Goal: Navigation & Orientation: Find specific page/section

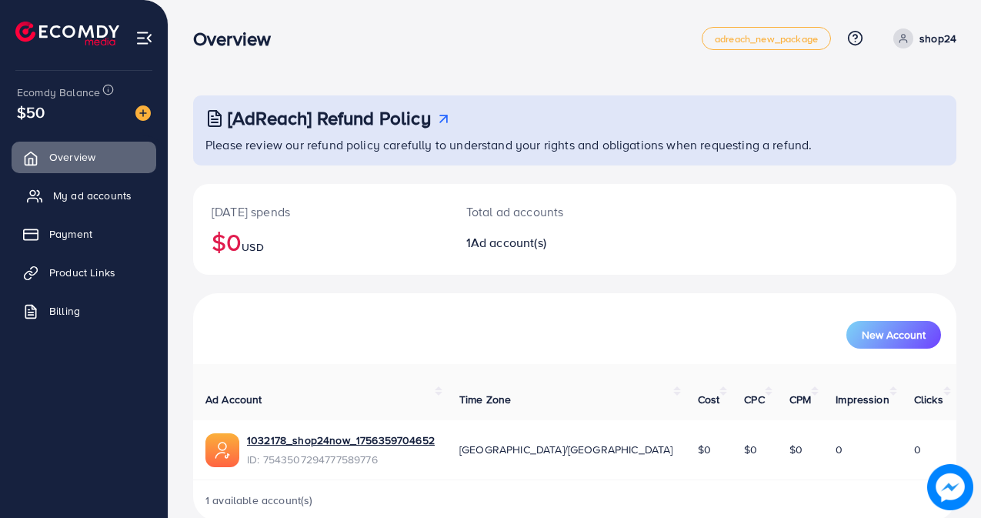
click at [82, 192] on span "My ad accounts" at bounding box center [92, 195] width 78 height 15
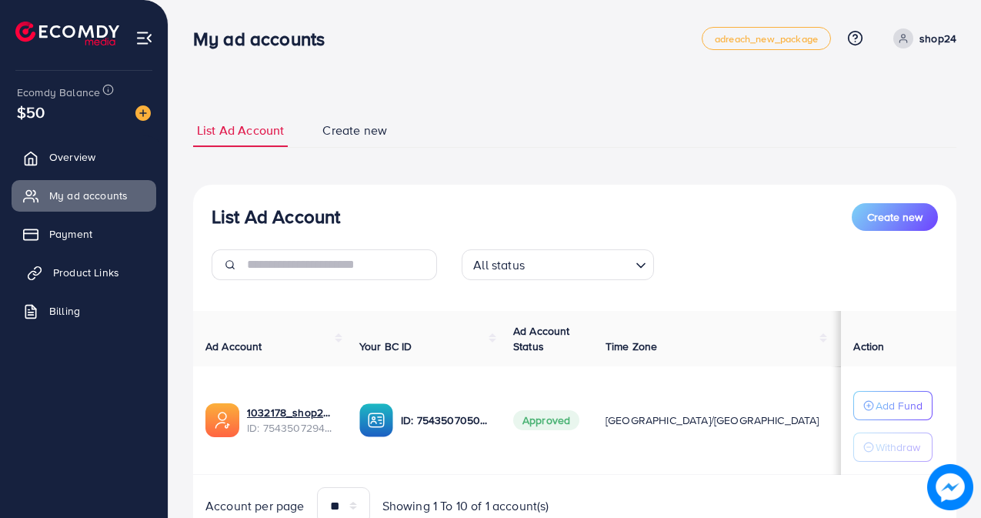
click at [104, 272] on span "Product Links" at bounding box center [86, 272] width 66 height 15
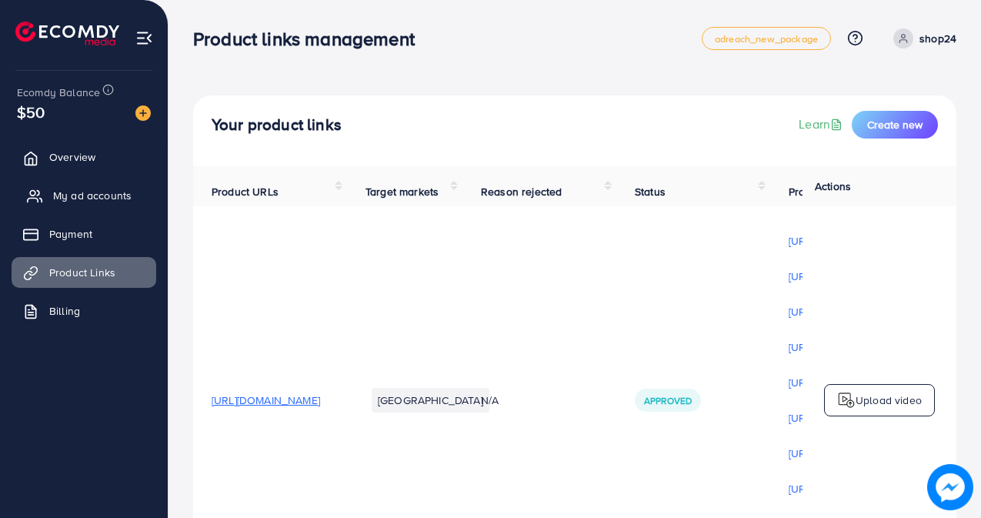
click at [80, 196] on span "My ad accounts" at bounding box center [92, 195] width 78 height 15
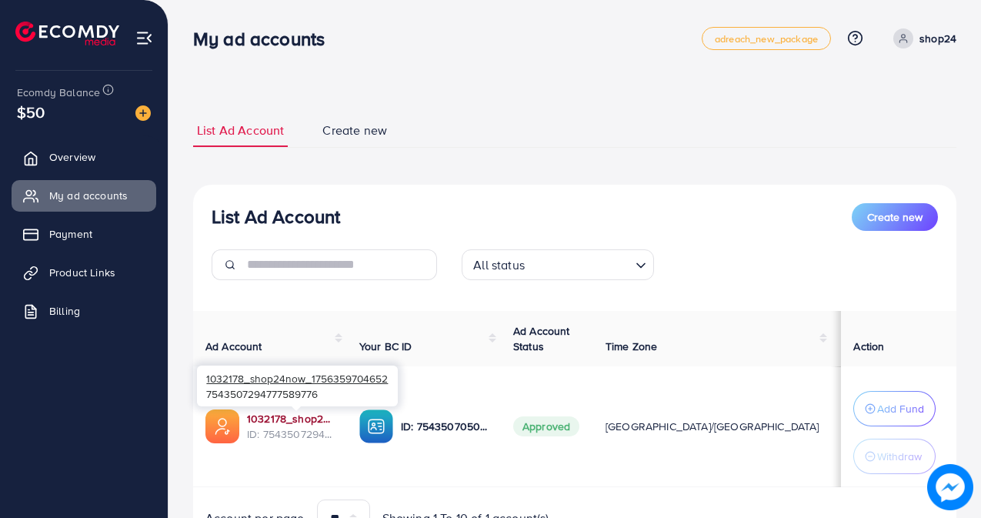
click at [295, 419] on link "1032178_shop24now_1756359704652" at bounding box center [291, 418] width 88 height 15
click at [281, 419] on link "1032178_shop24now_1756359704652" at bounding box center [291, 418] width 88 height 15
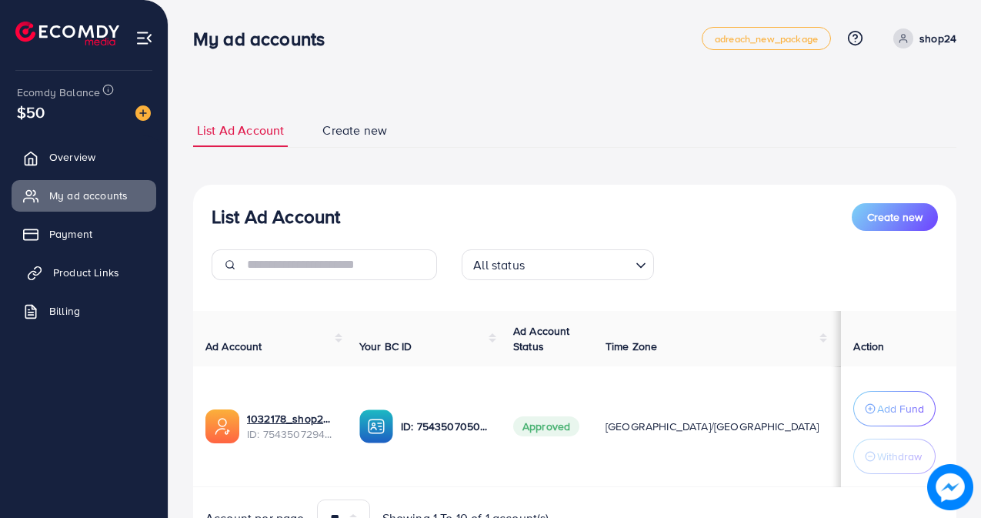
click at [71, 265] on span "Product Links" at bounding box center [86, 272] width 66 height 15
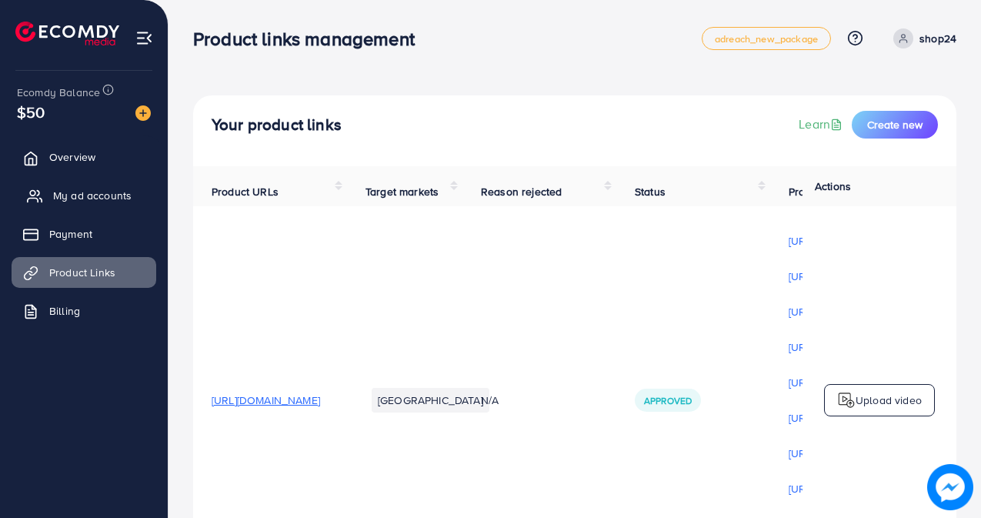
click at [101, 192] on span "My ad accounts" at bounding box center [92, 195] width 78 height 15
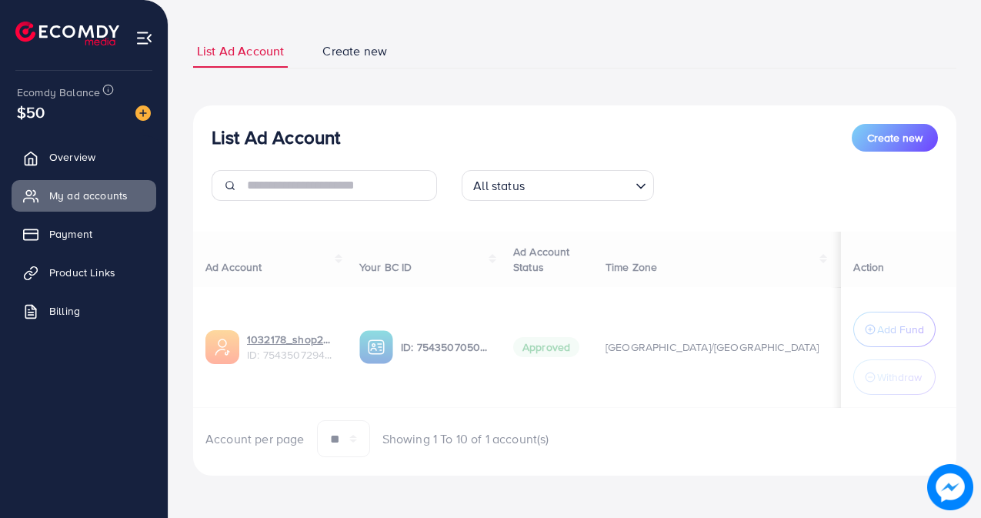
scroll to position [80, 0]
